Goal: Task Accomplishment & Management: Complete application form

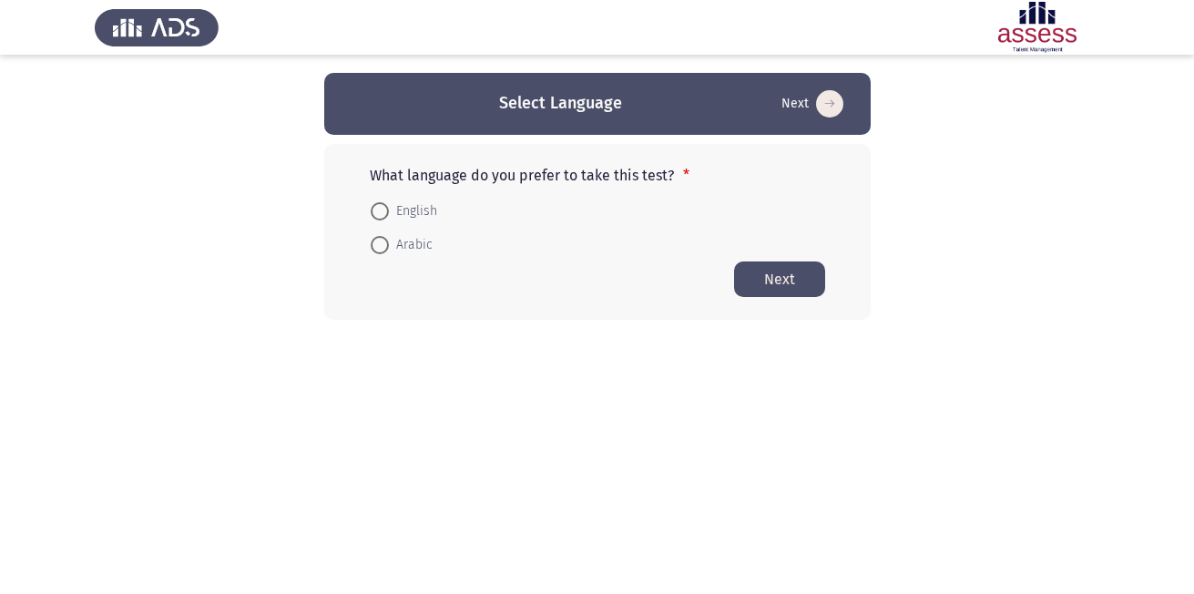
click at [386, 251] on span at bounding box center [380, 245] width 18 height 18
click at [386, 251] on input "Arabic" at bounding box center [380, 245] width 18 height 18
radio input "true"
click at [791, 272] on button "Next" at bounding box center [779, 279] width 91 height 36
